Goal: Information Seeking & Learning: Learn about a topic

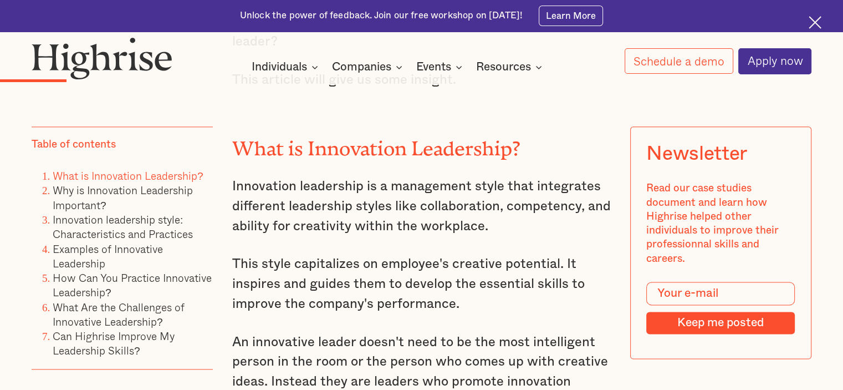
scroll to position [1432, 0]
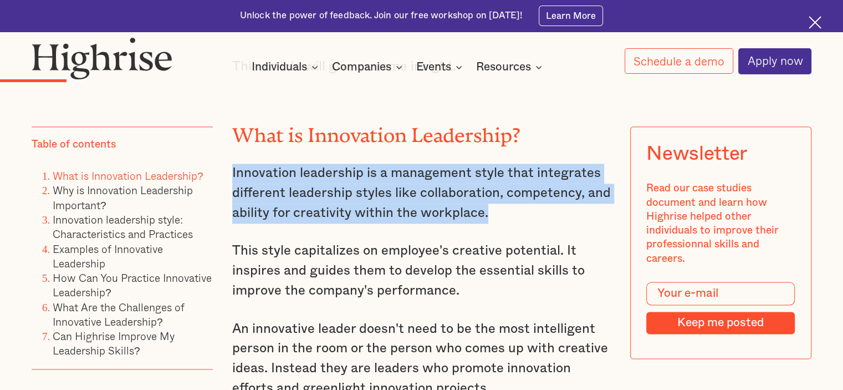
drag, startPoint x: 231, startPoint y: 171, endPoint x: 491, endPoint y: 212, distance: 263.3
click at [491, 212] on p "Innovation leadership is a management style that integrates different leadershi…" at bounding box center [421, 193] width 379 height 59
copy p "Innovation leadership is a management style that integrates different leadershi…"
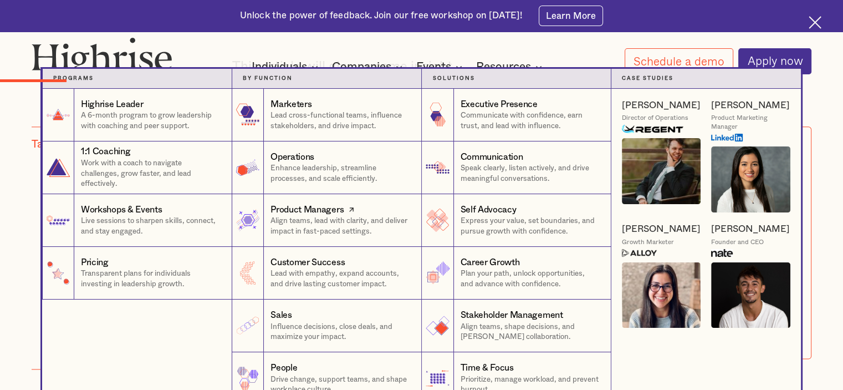
click at [371, 243] on link "Product Managers Align teams, lead with clarity, and deliver impact in fast-pac…" at bounding box center [327, 220] width 190 height 53
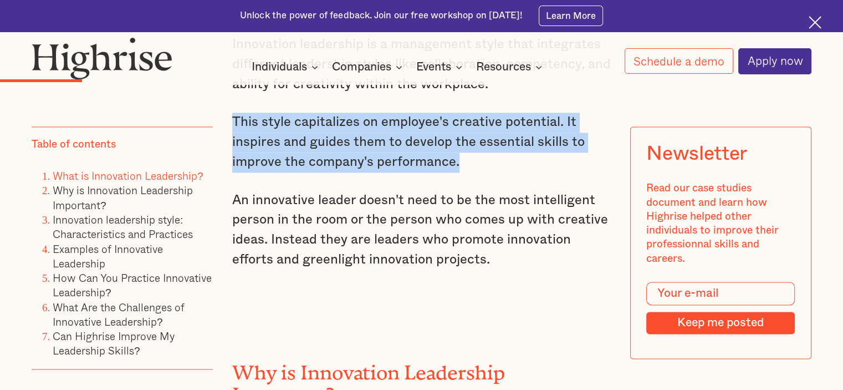
drag, startPoint x: 231, startPoint y: 124, endPoint x: 457, endPoint y: 161, distance: 229.3
click at [457, 161] on p "This style capitalizes on employee's creative potential. It inspires and guides…" at bounding box center [421, 142] width 379 height 59
copy p "This style capitalizes on employee's creative potential. It inspires and guides…"
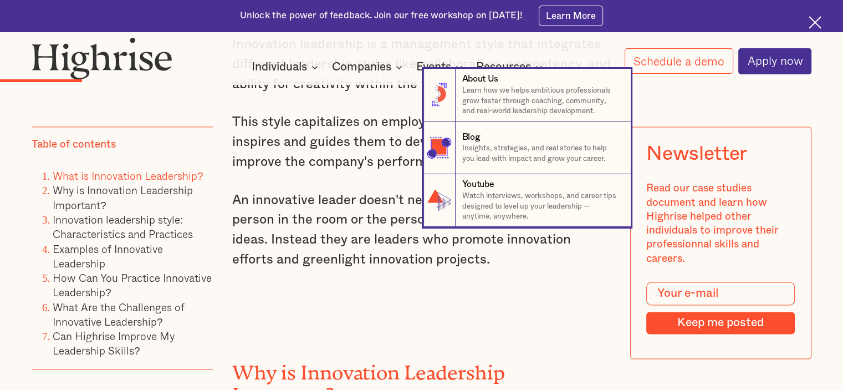
click at [327, 167] on nav "8 About Us Learn how we helps ambitious professionals grow faster through coach…" at bounding box center [421, 148] width 843 height 158
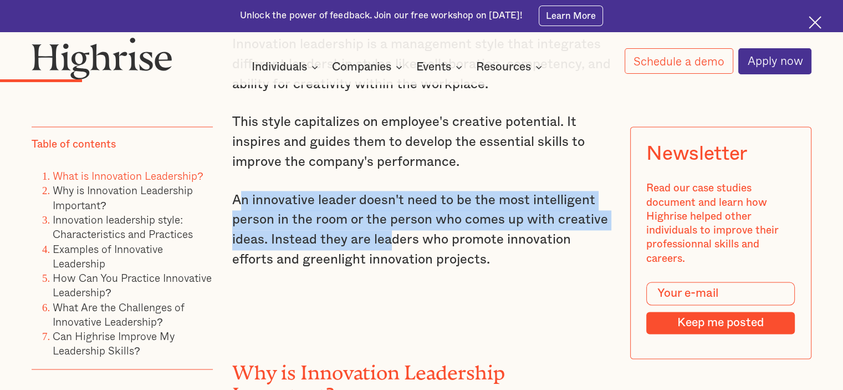
drag, startPoint x: 236, startPoint y: 203, endPoint x: 386, endPoint y: 233, distance: 153.2
click at [386, 233] on p "An innovative leader doesn't need to be the most intelligent person in the room…" at bounding box center [421, 230] width 379 height 79
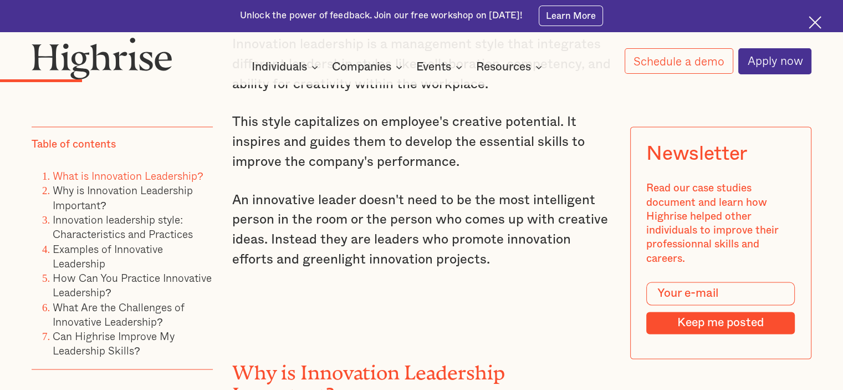
click at [233, 204] on p "An innovative leader doesn't need to be the most intelligent person in the room…" at bounding box center [421, 230] width 379 height 79
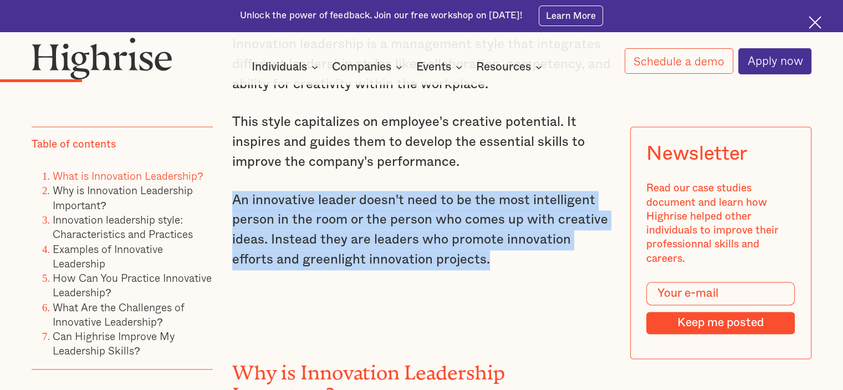
drag, startPoint x: 233, startPoint y: 204, endPoint x: 465, endPoint y: 256, distance: 238.2
click at [465, 256] on p "An innovative leader doesn't need to be the most intelligent person in the room…" at bounding box center [421, 230] width 379 height 79
copy p "An innovative leader doesn't need to be the most intelligent person in the room…"
click at [392, 210] on p "An innovative leader doesn't need to be the most intelligent person in the room…" at bounding box center [421, 230] width 379 height 79
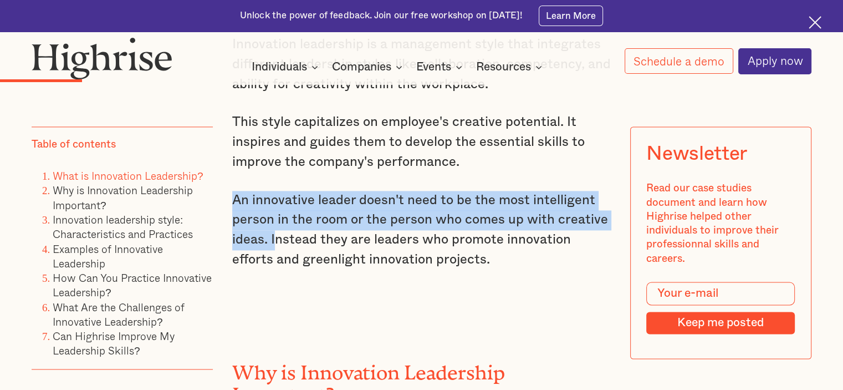
drag, startPoint x: 230, startPoint y: 200, endPoint x: 273, endPoint y: 238, distance: 57.3
click at [273, 238] on p "An innovative leader doesn't need to be the most intelligent person in the room…" at bounding box center [421, 230] width 379 height 79
copy p "An innovative leader doesn't need to be the most intelligent person in the room…"
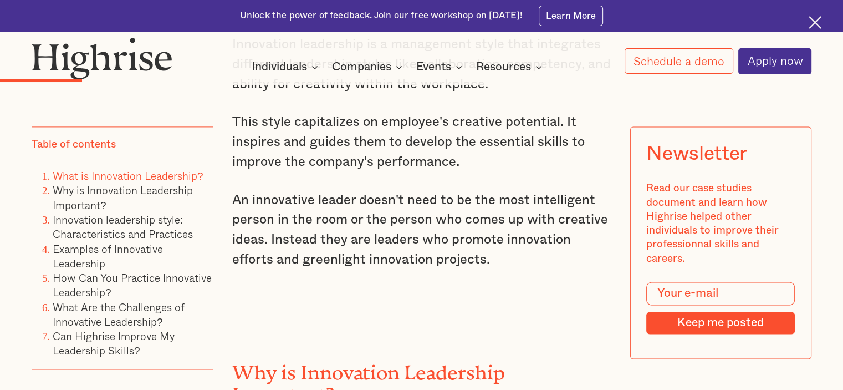
click at [357, 248] on p "An innovative leader doesn't need to be the most intelligent person in the room…" at bounding box center [421, 230] width 379 height 79
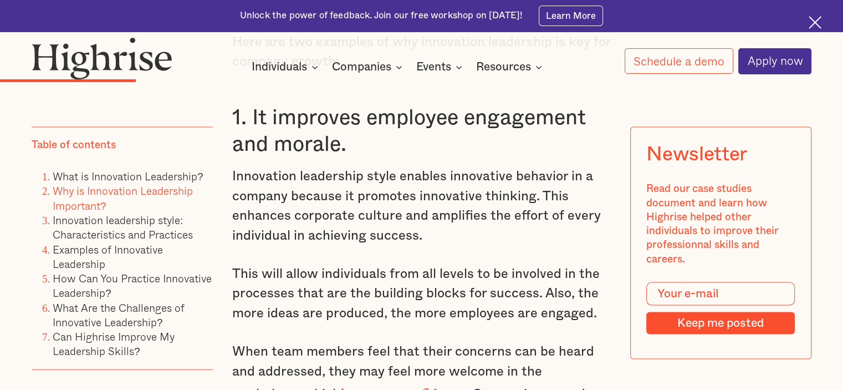
scroll to position [2149, 0]
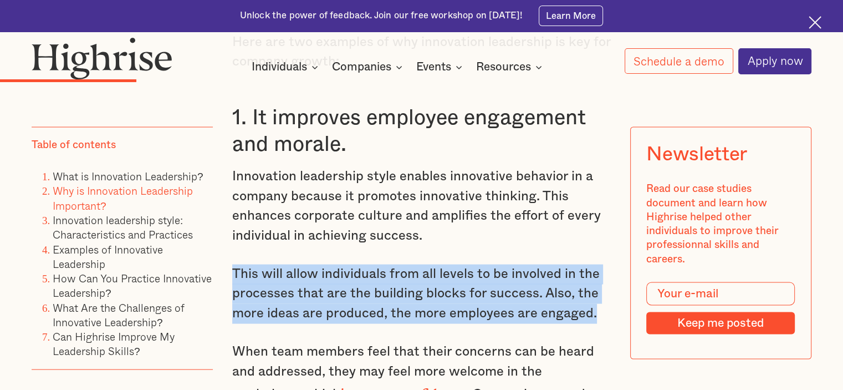
drag, startPoint x: 231, startPoint y: 256, endPoint x: 604, endPoint y: 293, distance: 375.0
click at [604, 293] on p "This will allow individuals from all levels to be involved in the processes tha…" at bounding box center [421, 294] width 379 height 59
copy p "This will allow individuals from all levels to be involved in the processes tha…"
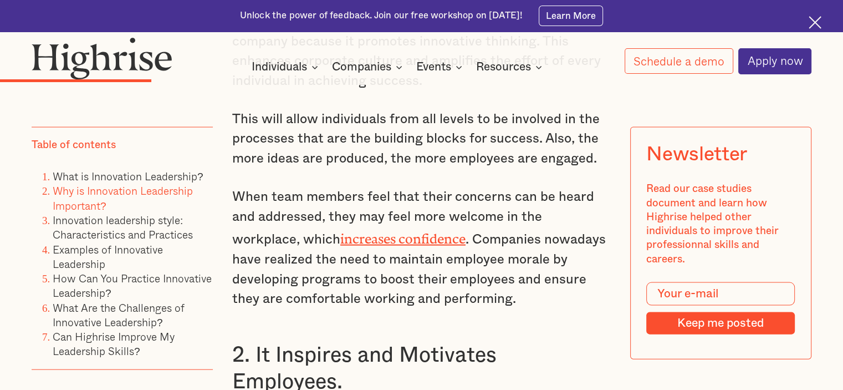
scroll to position [2306, 0]
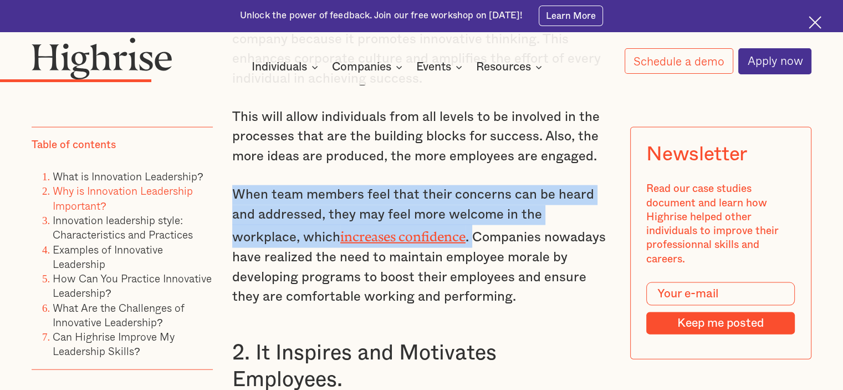
drag, startPoint x: 230, startPoint y: 177, endPoint x: 406, endPoint y: 227, distance: 182.9
click at [406, 227] on p "When team members feel that their concerns can be heard and addressed, they may…" at bounding box center [421, 246] width 379 height 122
copy p "When team members feel that their concerns can be heard and addressed, they may…"
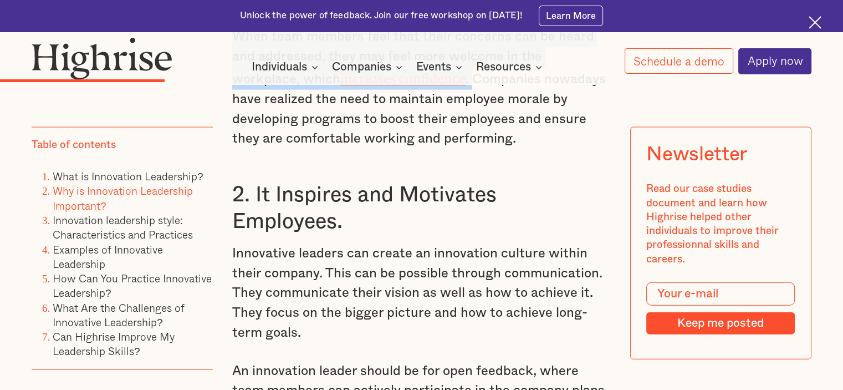
scroll to position [2465, 0]
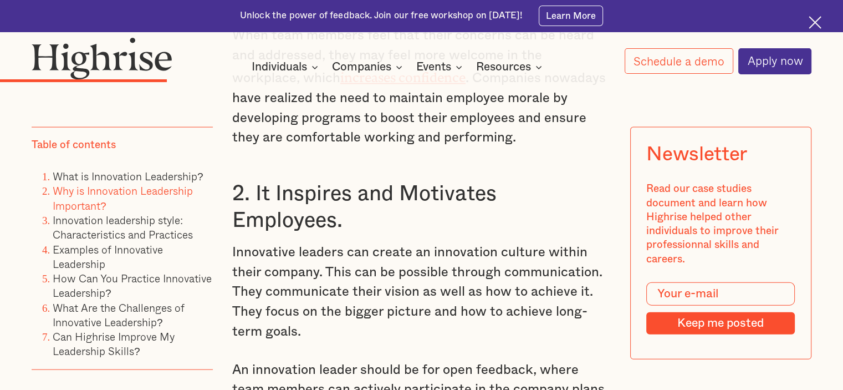
click at [307, 302] on p "Innovative leaders can create an innovation culture within their company. This …" at bounding box center [421, 292] width 379 height 99
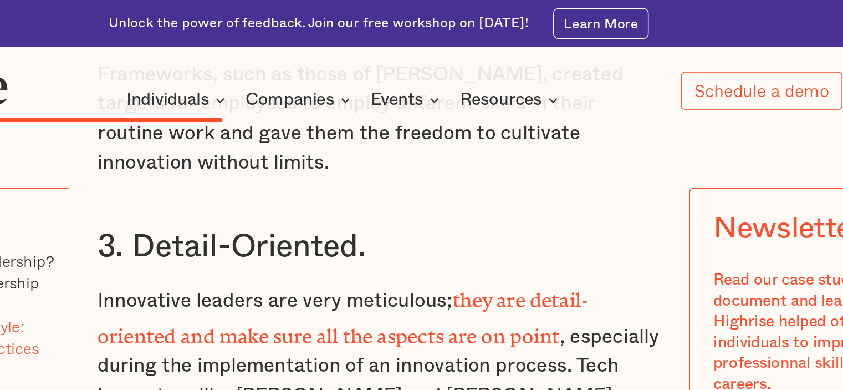
scroll to position [4004, 0]
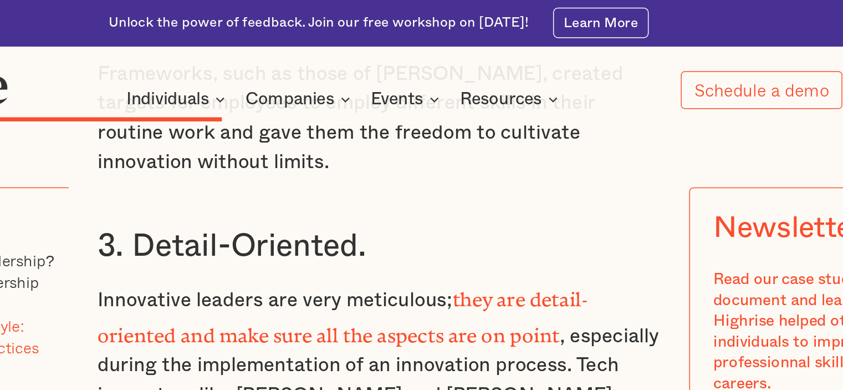
click at [393, 194] on strong "they are detail-oriented and make sure all the aspects are on point" at bounding box center [397, 210] width 331 height 33
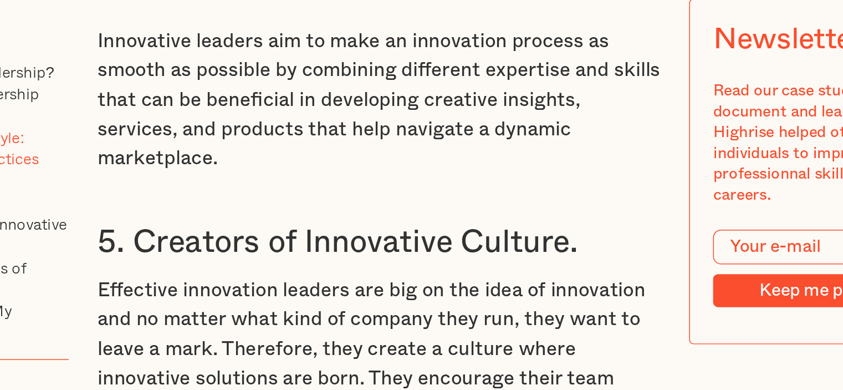
scroll to position [4673, 0]
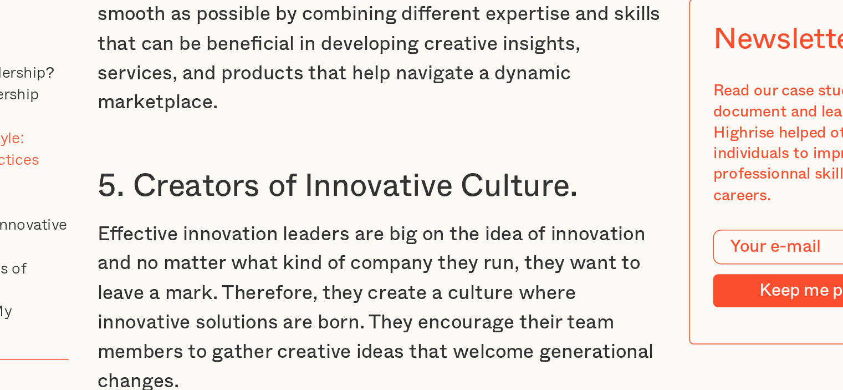
click at [393, 276] on p "Effective innovation leaders are big on the idea of innovation and no matter wh…" at bounding box center [421, 335] width 379 height 119
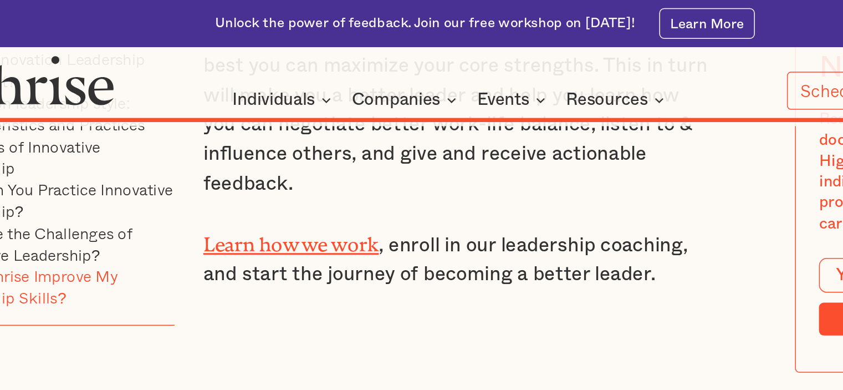
scroll to position [9356, 0]
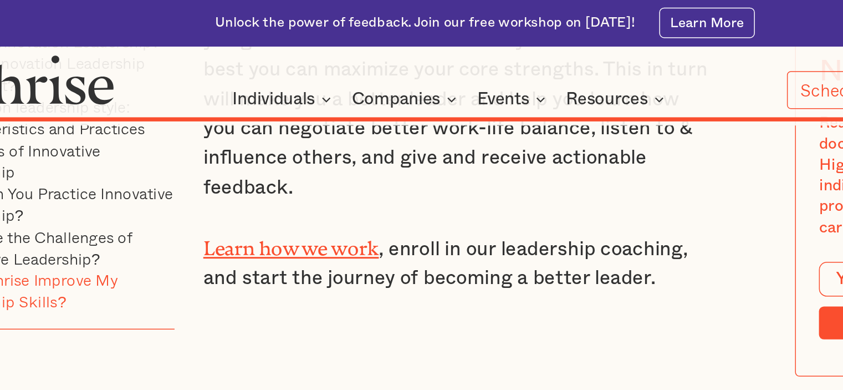
drag, startPoint x: 332, startPoint y: 135, endPoint x: 457, endPoint y: 145, distance: 126.2
click at [457, 344] on div "[PERSON_NAME]" at bounding box center [407, 355] width 159 height 22
copy div "[PERSON_NAME]"
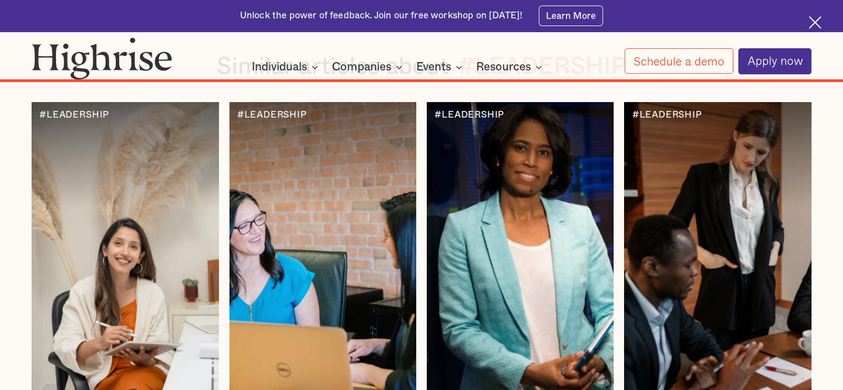
scroll to position [9744, 0]
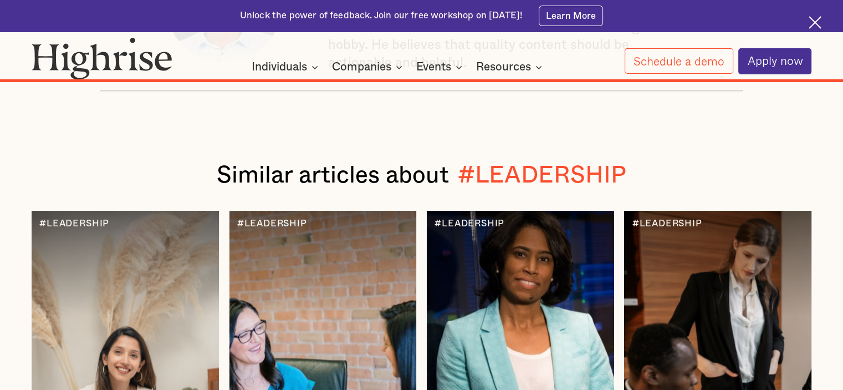
click at [538, 282] on div at bounding box center [520, 369] width 187 height 316
